Goal: Complete application form: Complete application form

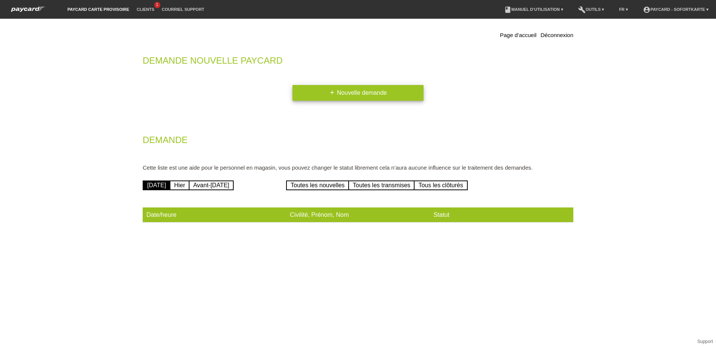
click at [370, 95] on link "add Nouvelle demande" at bounding box center [357, 93] width 131 height 16
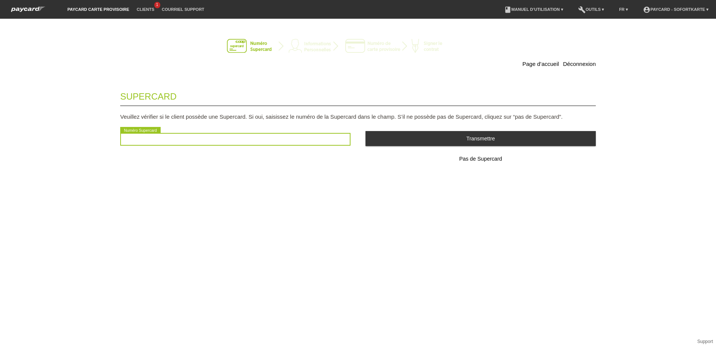
click at [138, 142] on input "text" at bounding box center [235, 139] width 230 height 13
click at [134, 142] on input "text" at bounding box center [235, 139] width 230 height 13
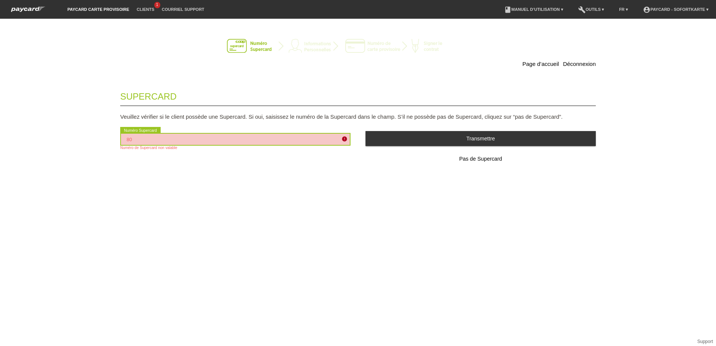
type input "8"
type input "2501818502567"
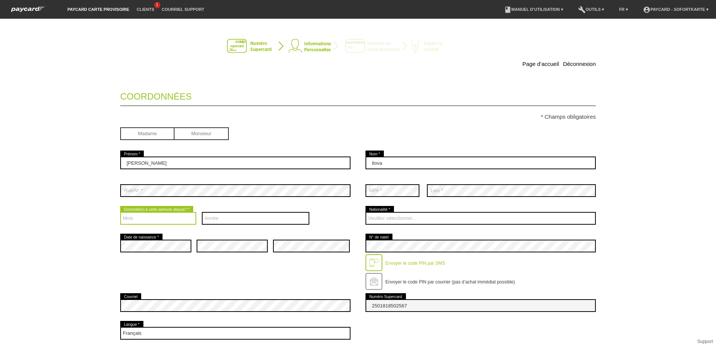
click at [143, 218] on select "Mois 01 02 03 04 05 06 07 08 09 10 11 12" at bounding box center [158, 218] width 76 height 13
click at [214, 217] on select "Année 2025 2024 2023 2022 2021 2020 2019 2018 2017 2016" at bounding box center [256, 218] width 108 height 13
select select "2021"
click at [202, 212] on select "Année 2025 2024 2023 2022 2021 2020 2019 2018 2017 2016" at bounding box center [256, 218] width 108 height 13
click at [132, 219] on select "Mois 01 02 03 04 05 06 07 08 09 10 11 12" at bounding box center [158, 218] width 76 height 13
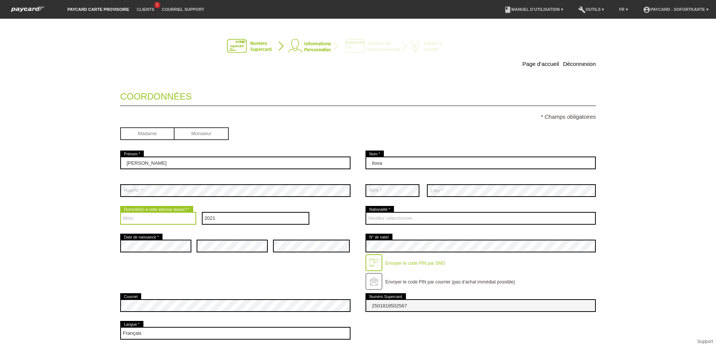
select select "03"
click at [120, 212] on select "Mois 01 02 03 04 05 06 07 08 09 10 11 12" at bounding box center [158, 218] width 76 height 13
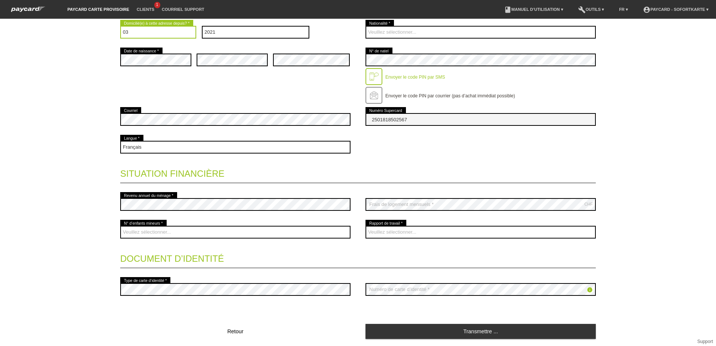
scroll to position [187, 0]
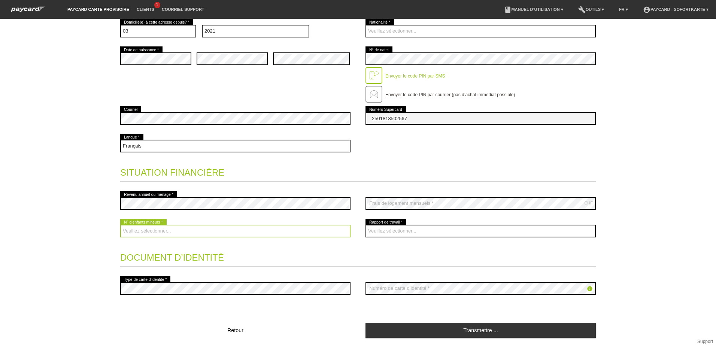
click at [173, 230] on select "Veuillez sélectionner... 0 1 2 3 4 5 6 7 8 9" at bounding box center [235, 231] width 230 height 13
select select "2"
click at [120, 225] on select "Veuillez sélectionner... 0 1 2 3 4 5 6 7 8 9" at bounding box center [235, 231] width 230 height 13
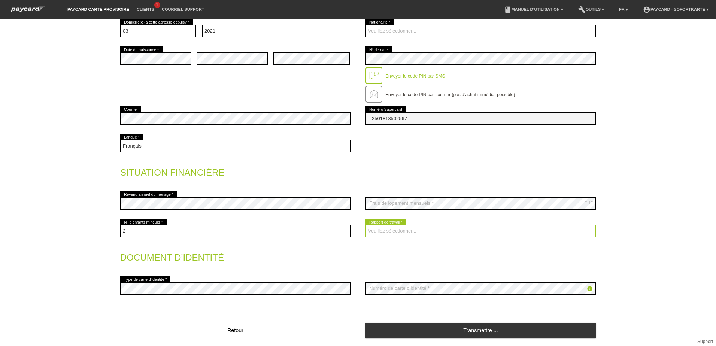
click at [409, 227] on select "Veuillez sélectionner... A durée indéterminée A durée déterminée Apprenti/étudi…" at bounding box center [480, 231] width 230 height 13
select select "UNLIMITED"
click at [365, 225] on select "Veuillez sélectionner... A durée indéterminée A durée déterminée Apprenti/étudi…" at bounding box center [480, 231] width 230 height 13
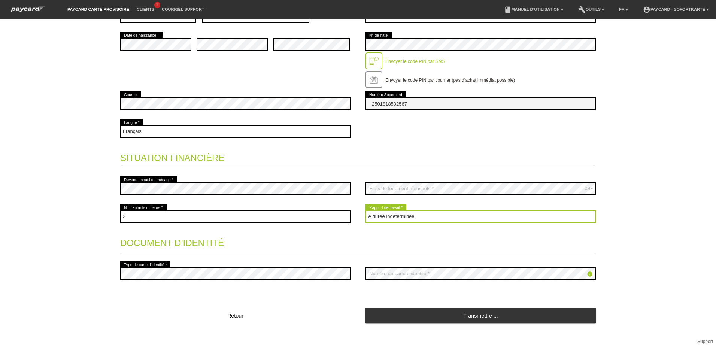
scroll to position [210, 0]
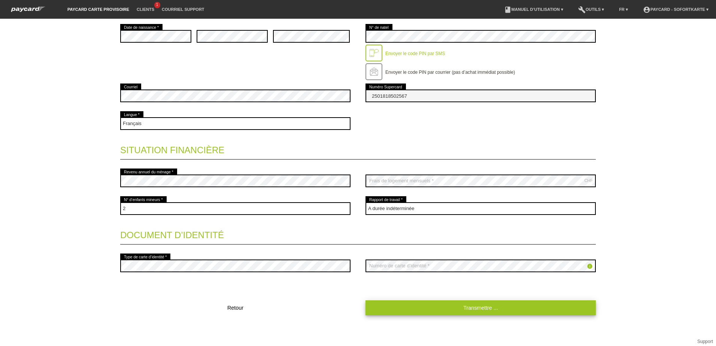
click at [486, 311] on link "Transmettre ..." at bounding box center [480, 307] width 230 height 15
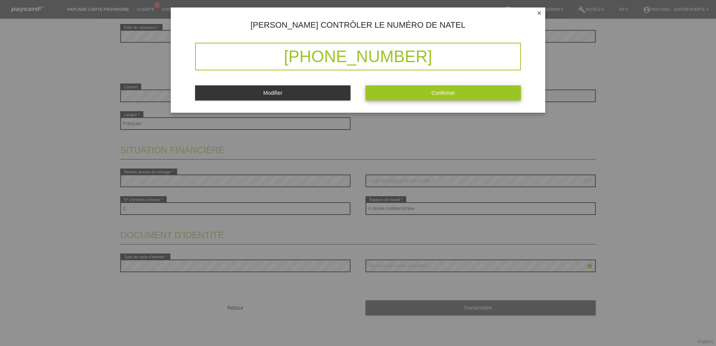
click at [466, 91] on button "Confirmer" at bounding box center [442, 92] width 155 height 15
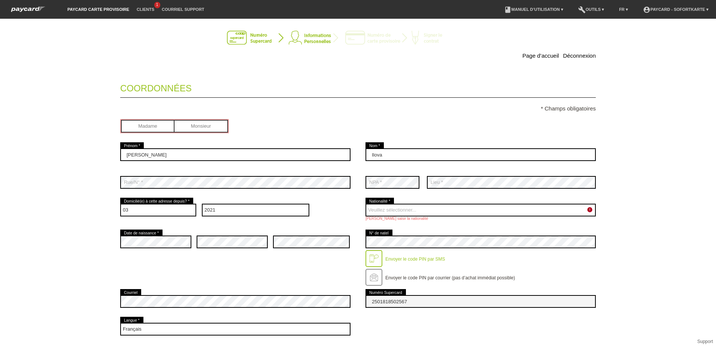
scroll to position [0, 0]
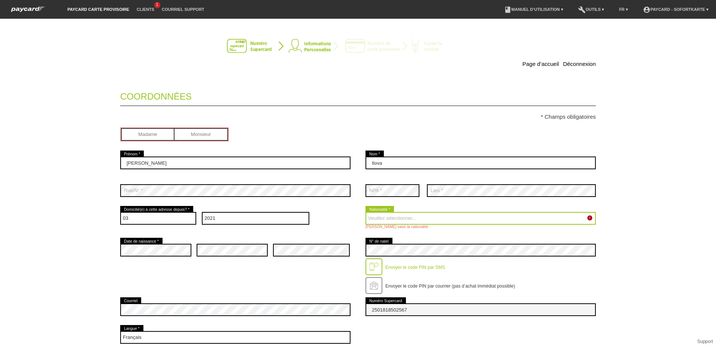
click at [378, 218] on select "Veuillez sélectionner... Suisse Allemagne Autriche Liechtenstein ------------ A…" at bounding box center [480, 218] width 230 height 13
select select "MK"
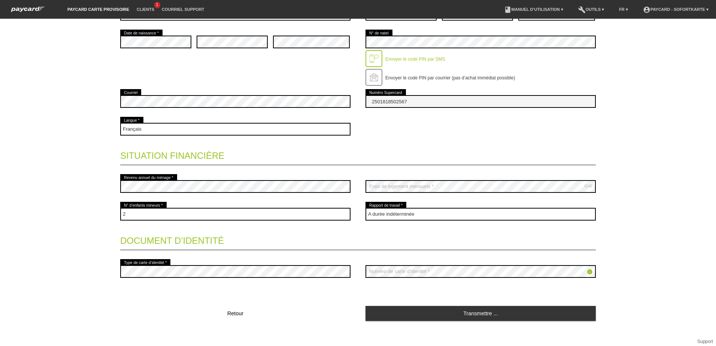
scroll to position [242, 0]
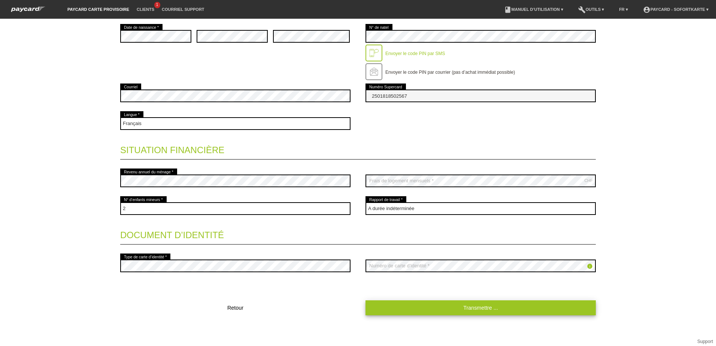
click at [492, 307] on link "Transmettre ..." at bounding box center [480, 307] width 230 height 15
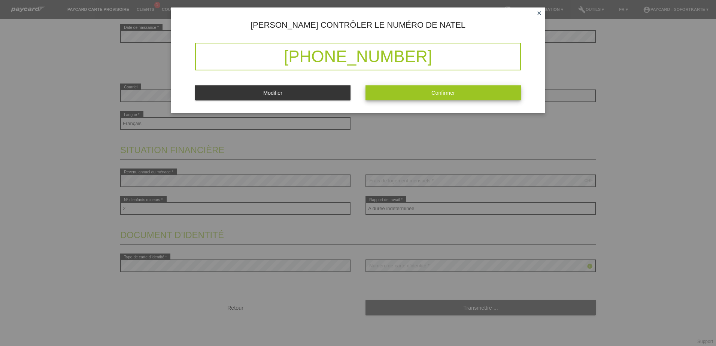
click at [460, 93] on button "Confirmer" at bounding box center [442, 92] width 155 height 15
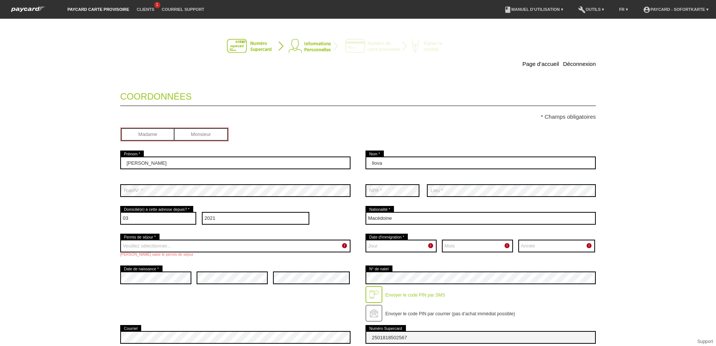
scroll to position [0, 0]
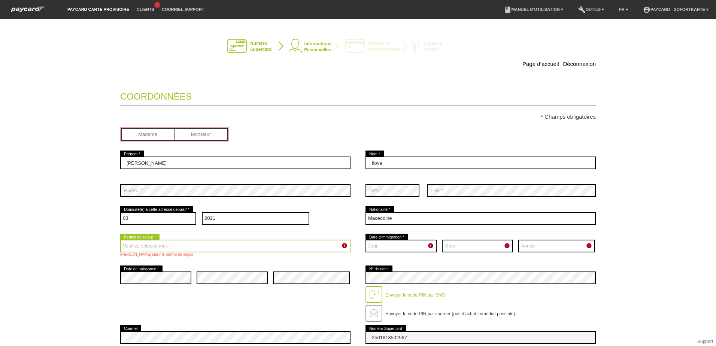
click at [139, 248] on select "Veuillez sélectionner... C B B - Statut de réfugié Autre" at bounding box center [235, 246] width 230 height 13
select select "B"
click at [120, 240] on select "Veuillez sélectionner... C B B - Statut de réfugié Autre" at bounding box center [235, 246] width 230 height 13
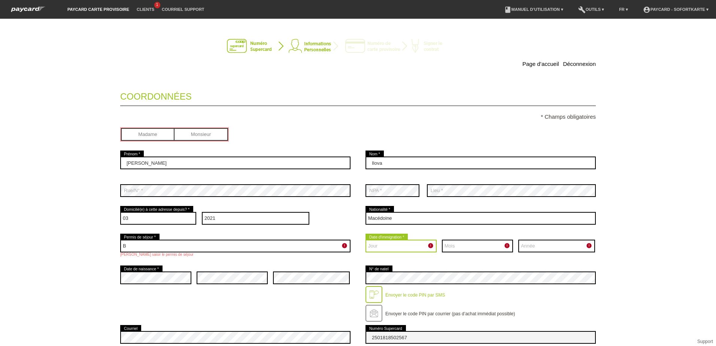
click at [393, 249] on select "Jour 01 02 03 04 05 06 07 08 09 10 11 12 13 14 15 16 17" at bounding box center [400, 246] width 71 height 13
select select "01"
click at [365, 240] on select "Jour 01 02 03 04 05 06 07 08 09 10 11 12 13 14 15 16 17" at bounding box center [400, 246] width 71 height 13
click at [495, 244] on select "Mois 01 02 03 04 05 06 07 08 09 10 11 12" at bounding box center [477, 246] width 71 height 13
select select "09"
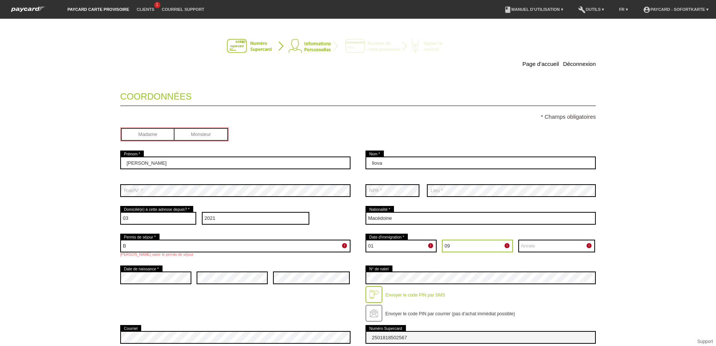
click at [442, 240] on select "Mois 01 02 03 04 05 06 07 08 09 10 11 12" at bounding box center [477, 246] width 71 height 13
click at [540, 241] on select "Année 2025 2024 2023 2022 2021 2020 2019 2018 2017 2016" at bounding box center [556, 246] width 77 height 13
select select "2014"
click at [518, 240] on select "Année 2025 2024 2023 2022 2021 2020 2019 2018 2017 2016" at bounding box center [556, 246] width 77 height 13
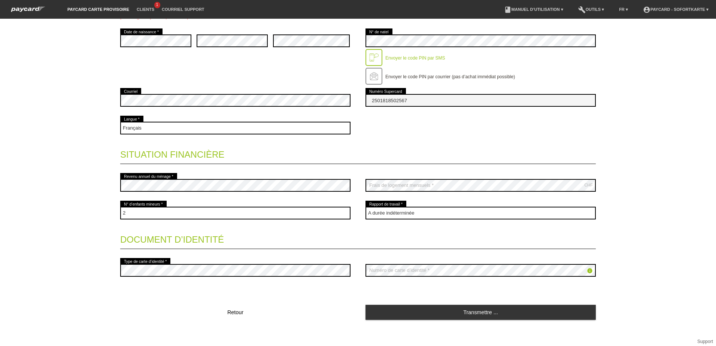
scroll to position [242, 0]
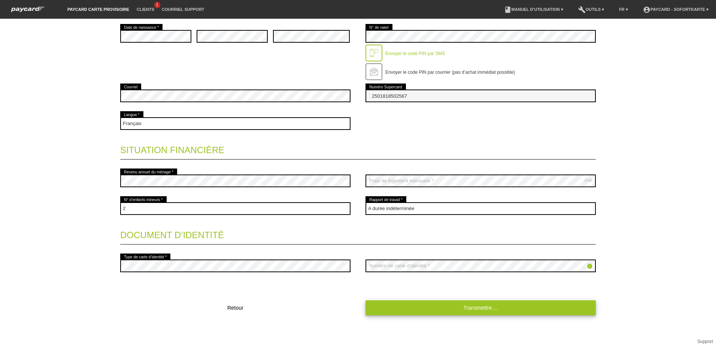
click at [458, 309] on link "Transmettre ..." at bounding box center [480, 307] width 230 height 15
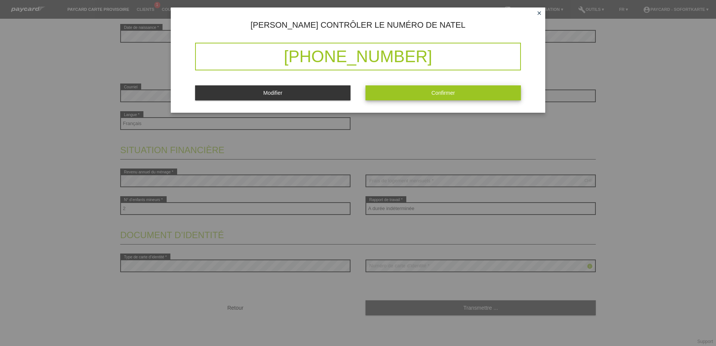
click at [450, 92] on span "Confirmer" at bounding box center [443, 93] width 24 height 6
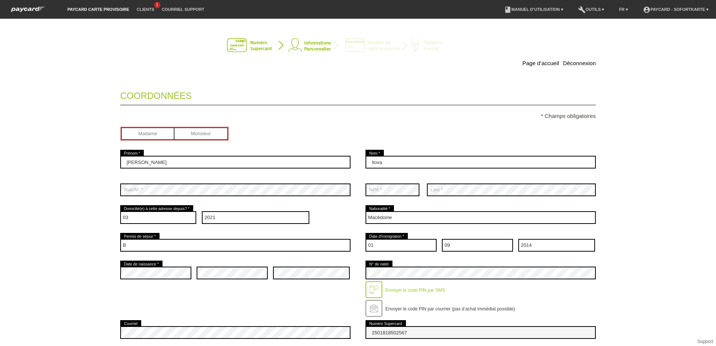
scroll to position [0, 0]
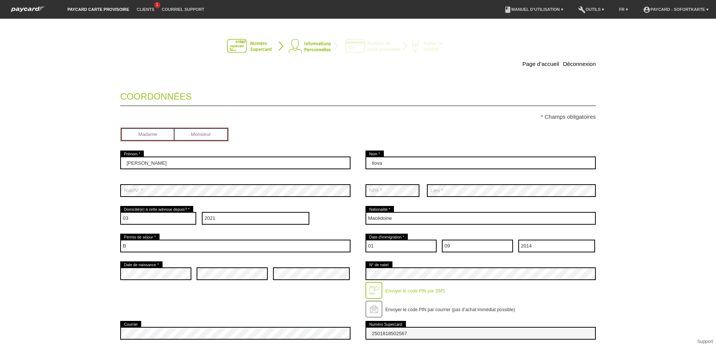
click at [155, 133] on input "radio" at bounding box center [148, 133] width 54 height 11
radio input "true"
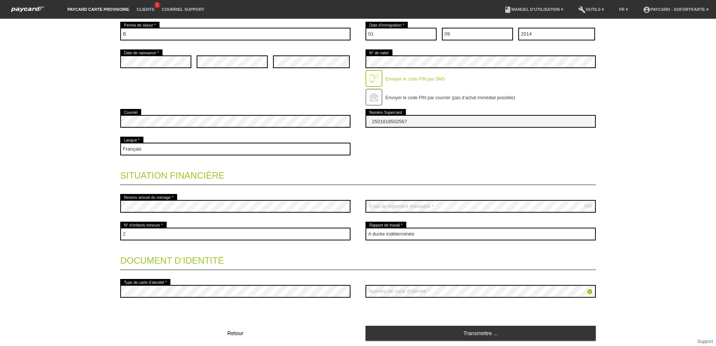
scroll to position [237, 0]
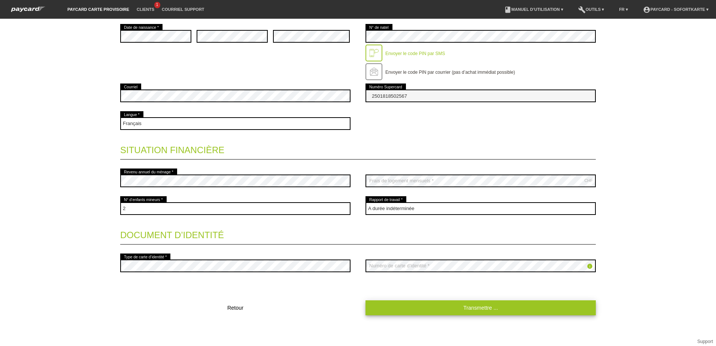
click at [475, 303] on link "Transmettre ..." at bounding box center [480, 307] width 230 height 15
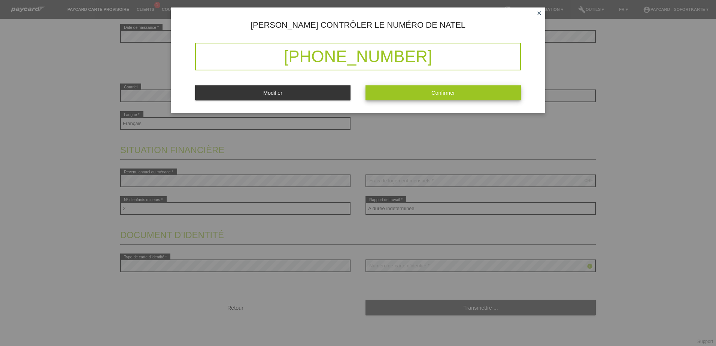
click at [431, 95] on span "Confirmer" at bounding box center [443, 93] width 24 height 6
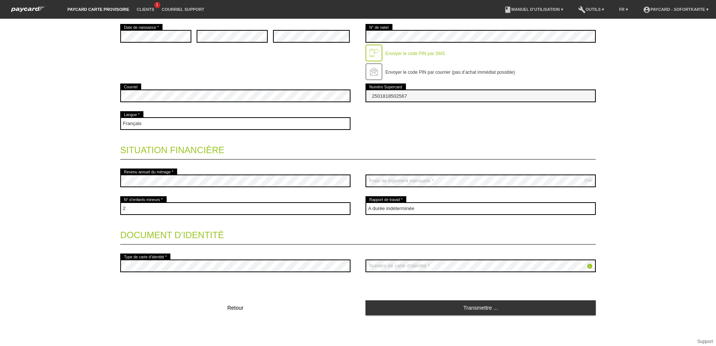
scroll to position [13, 0]
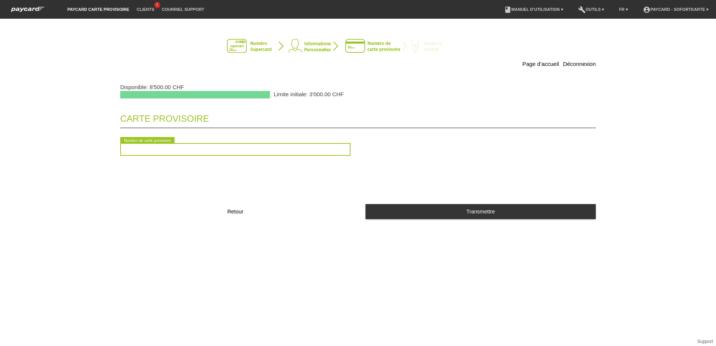
click at [142, 153] on input "text" at bounding box center [235, 149] width 230 height 13
type input "2090197756321"
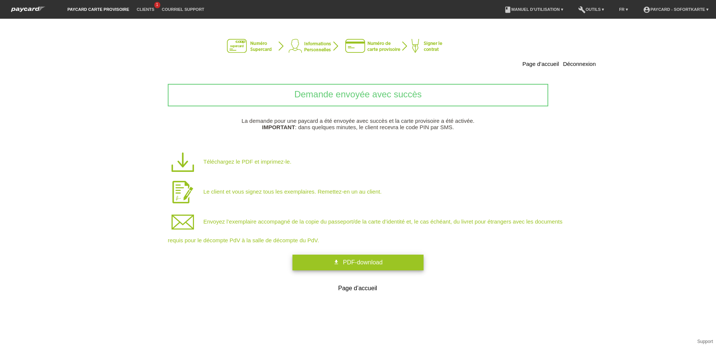
click at [340, 261] on link "get_app PDF-download" at bounding box center [357, 263] width 131 height 16
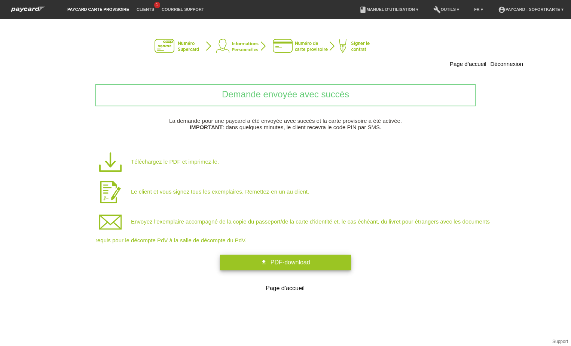
click at [305, 264] on span "PDF-download" at bounding box center [291, 262] width 40 height 6
